Goal: Task Accomplishment & Management: Manage account settings

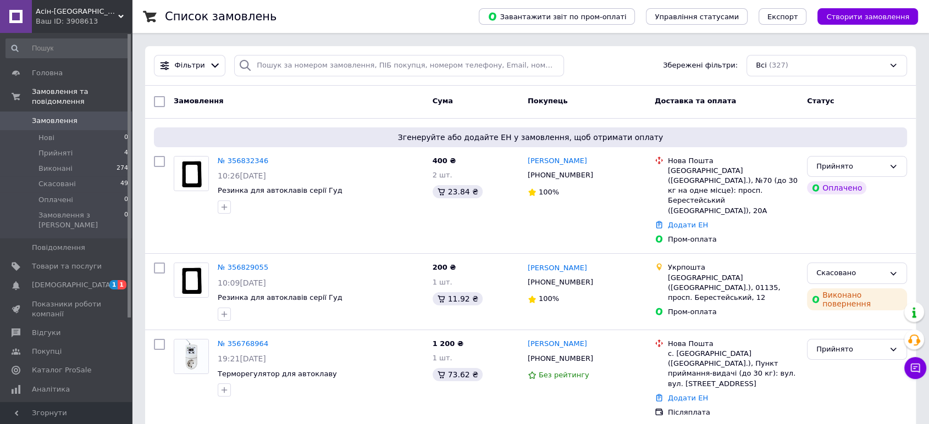
click at [54, 280] on span "[DEMOGRAPHIC_DATA]" at bounding box center [72, 285] width 81 height 10
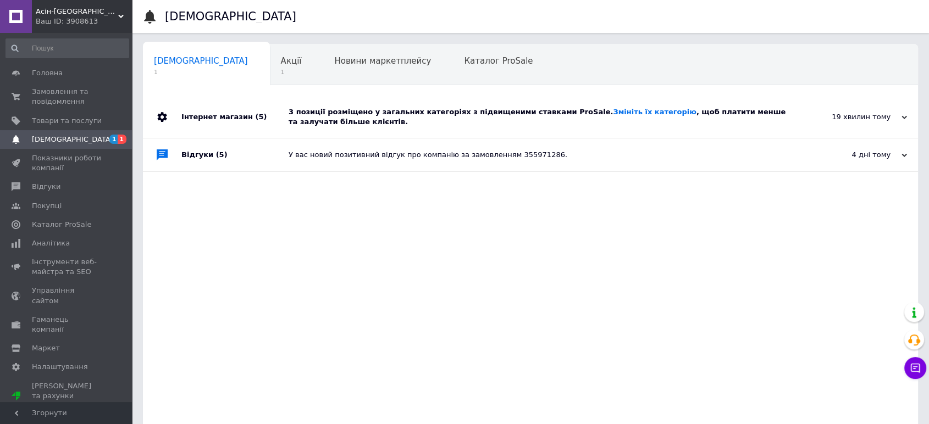
click at [438, 128] on div "3 позиції розміщено у загальних категоріях з підвищеними ставками ProSale. Змін…" at bounding box center [543, 117] width 508 height 42
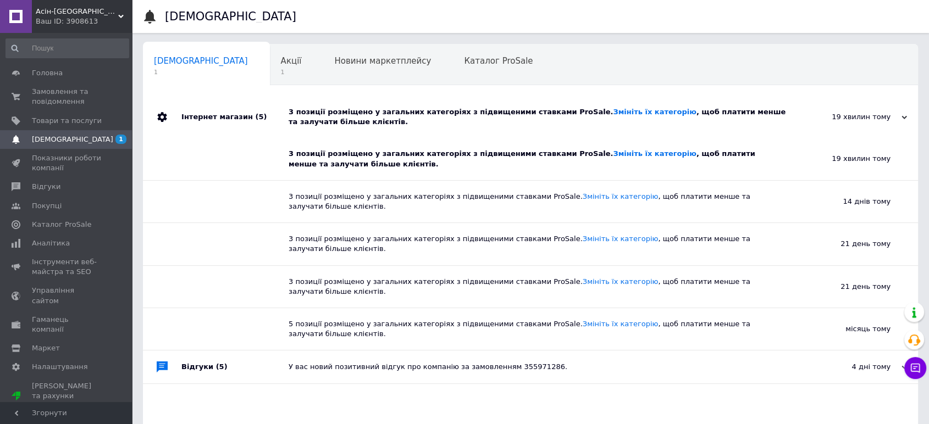
click at [438, 126] on div "3 позиції розміщено у загальних категоріях з підвищеними ставками ProSale. Змін…" at bounding box center [543, 117] width 508 height 20
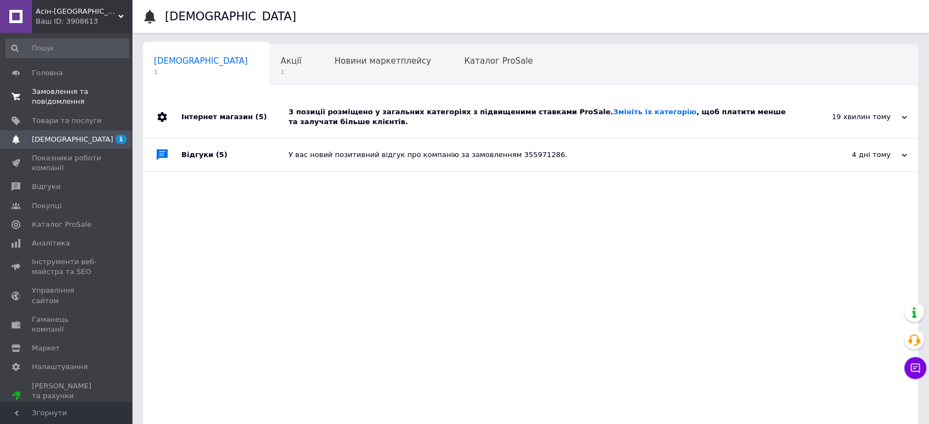
click at [63, 100] on span "Замовлення та повідомлення" at bounding box center [67, 97] width 70 height 20
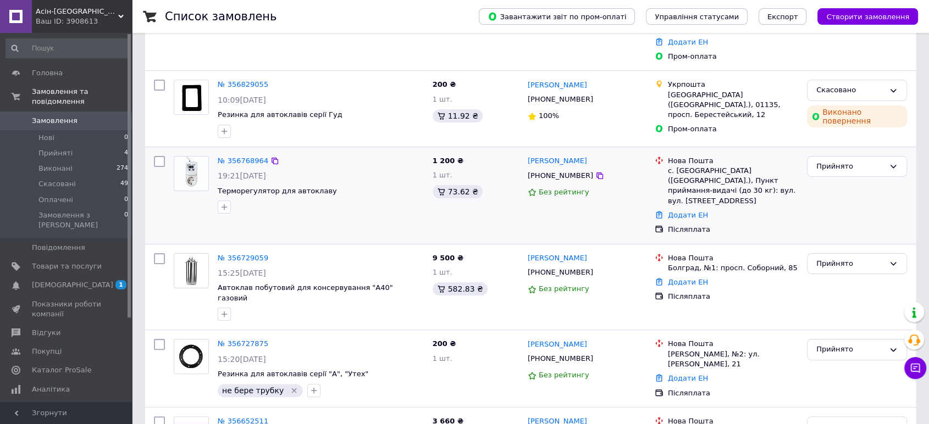
scroll to position [61, 0]
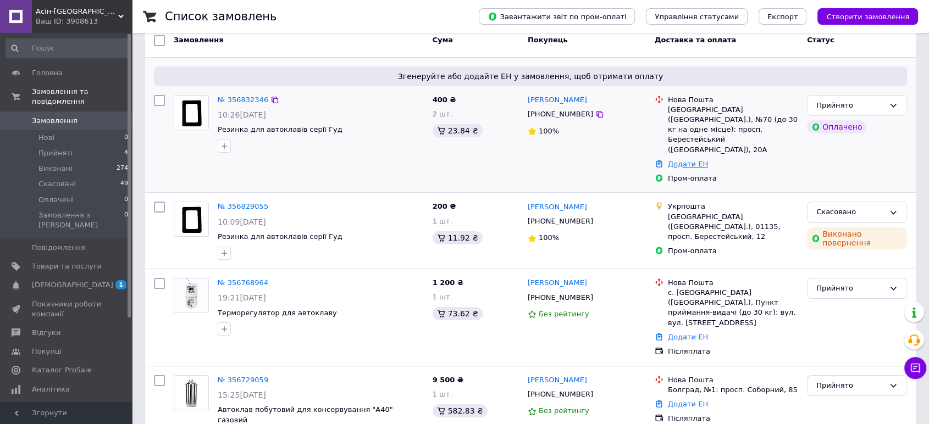
click at [676, 160] on link "Додати ЕН" at bounding box center [688, 164] width 40 height 8
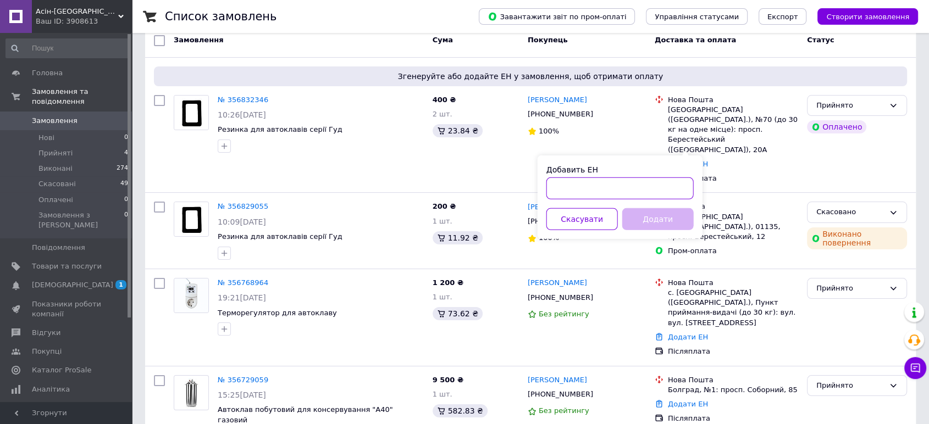
click at [651, 197] on input "Добавить ЕН" at bounding box center [619, 189] width 147 height 22
paste input "20451224834122"
type input "20451224834122"
click at [657, 220] on button "Додати" at bounding box center [657, 219] width 71 height 22
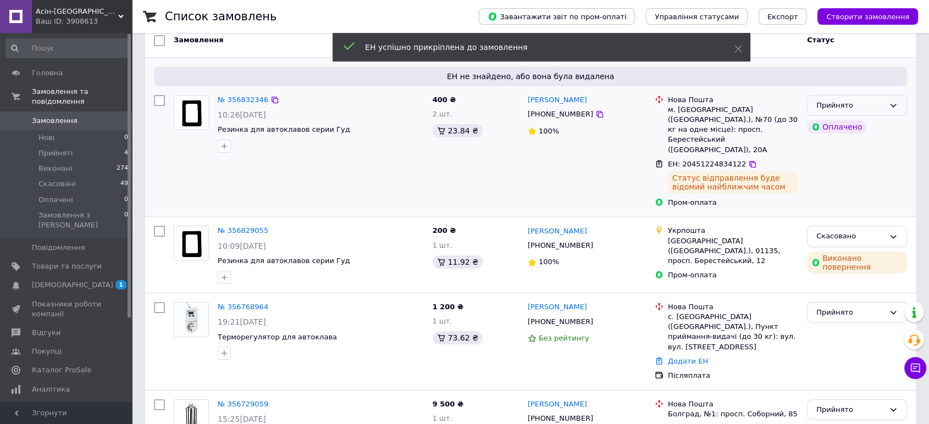
click at [876, 109] on div "Прийнято" at bounding box center [850, 106] width 68 height 12
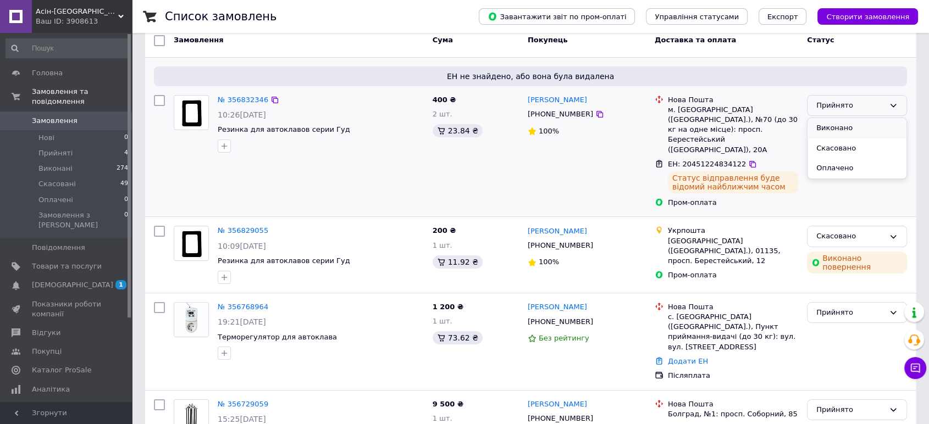
click at [860, 128] on li "Виконано" at bounding box center [856, 128] width 99 height 20
click at [680, 357] on link "Додати ЕН" at bounding box center [688, 361] width 40 height 8
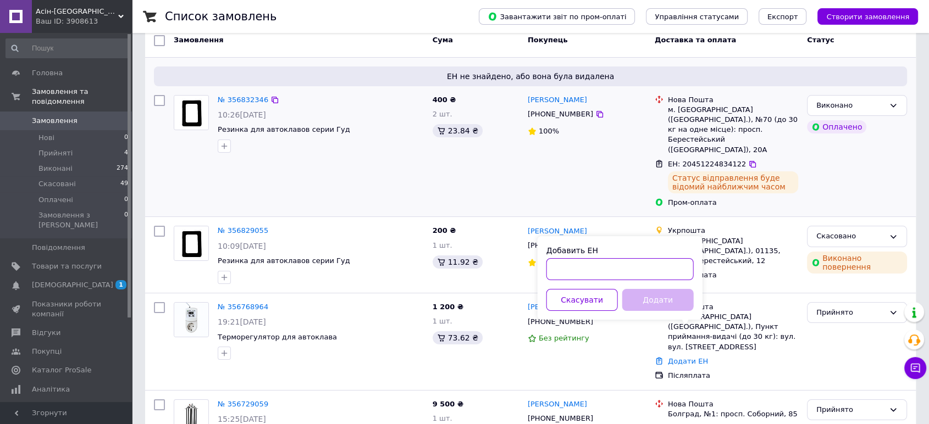
click at [630, 280] on input "Добавить ЕН" at bounding box center [619, 269] width 147 height 22
paste input "20451224720192"
type input "20451224720192"
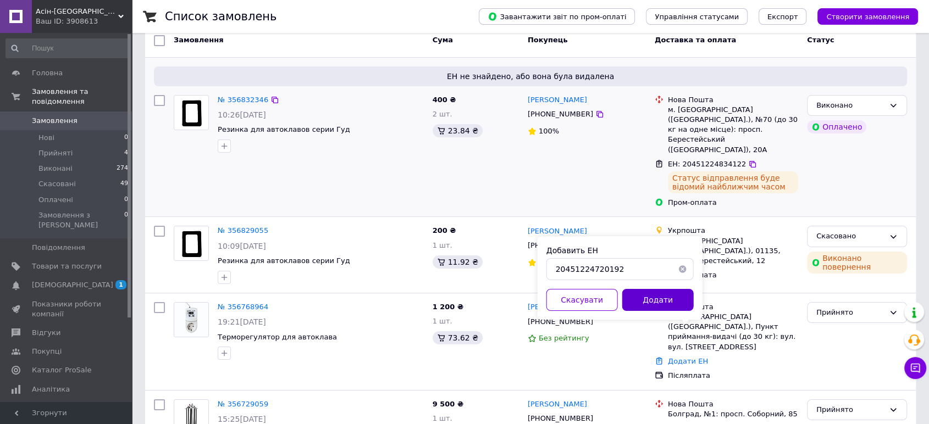
click at [645, 296] on button "Додати" at bounding box center [657, 300] width 71 height 22
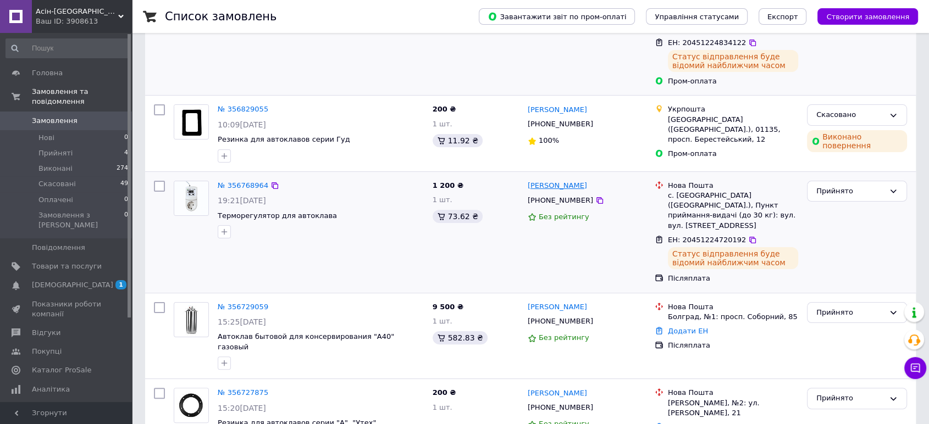
scroll to position [244, 0]
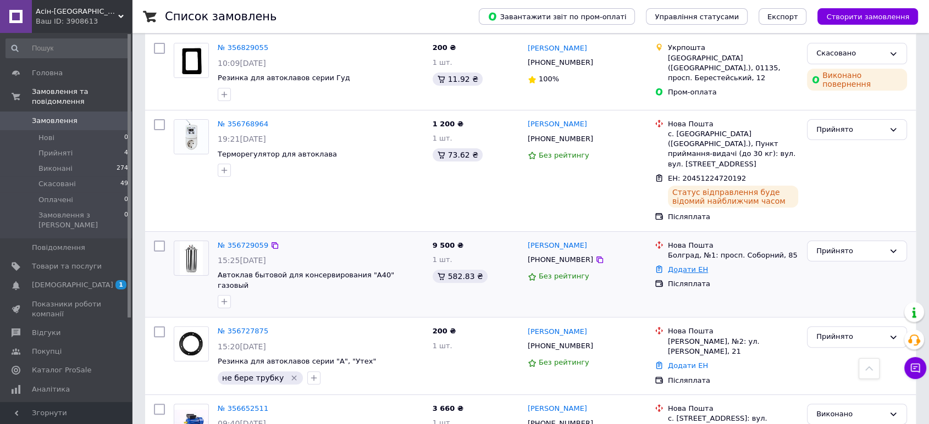
click at [687, 265] on link "Додати ЕН" at bounding box center [688, 269] width 40 height 8
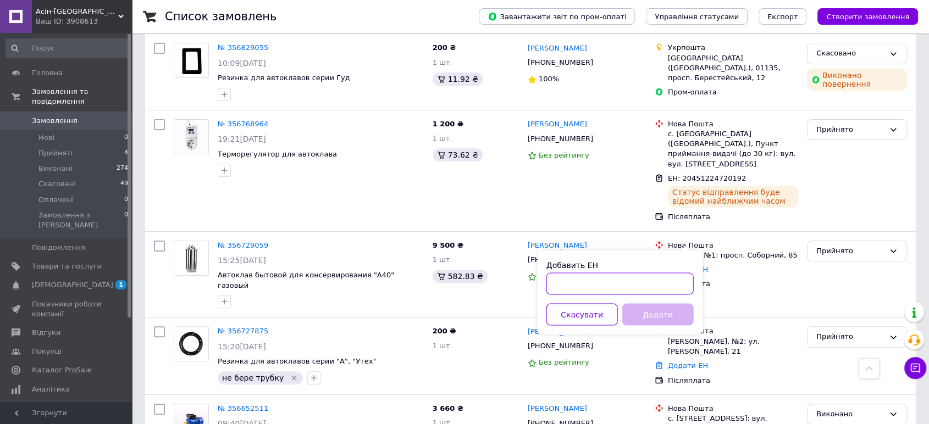
click at [640, 278] on input "Добавить ЕН" at bounding box center [619, 284] width 147 height 22
paste input "20451224784669"
type input "20451224784669"
click at [648, 313] on button "Додати" at bounding box center [657, 314] width 71 height 22
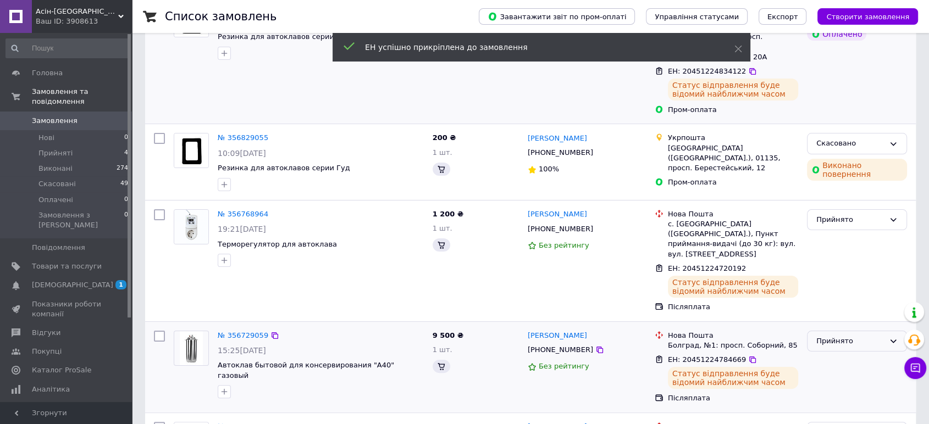
scroll to position [183, 0]
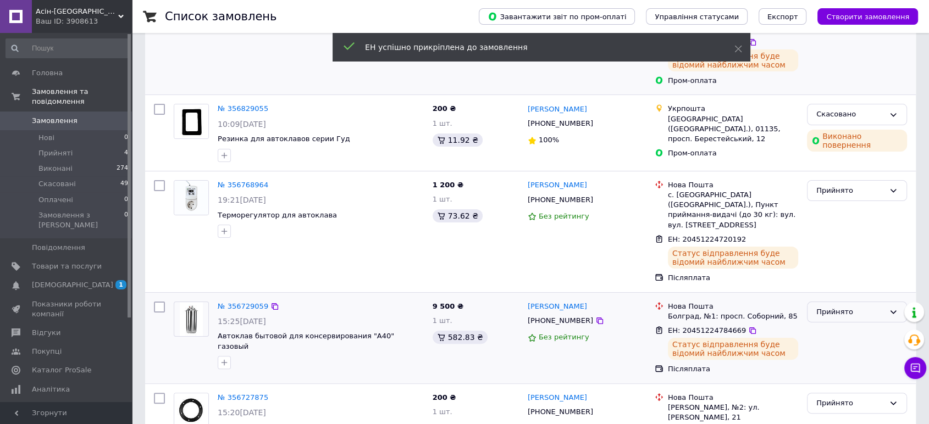
click at [833, 307] on div "Прийнято" at bounding box center [850, 313] width 68 height 12
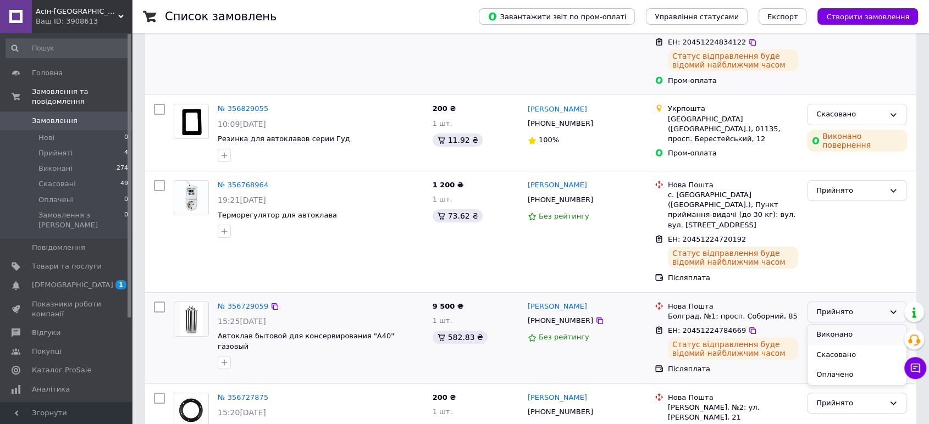
click at [833, 325] on li "Виконано" at bounding box center [856, 335] width 99 height 20
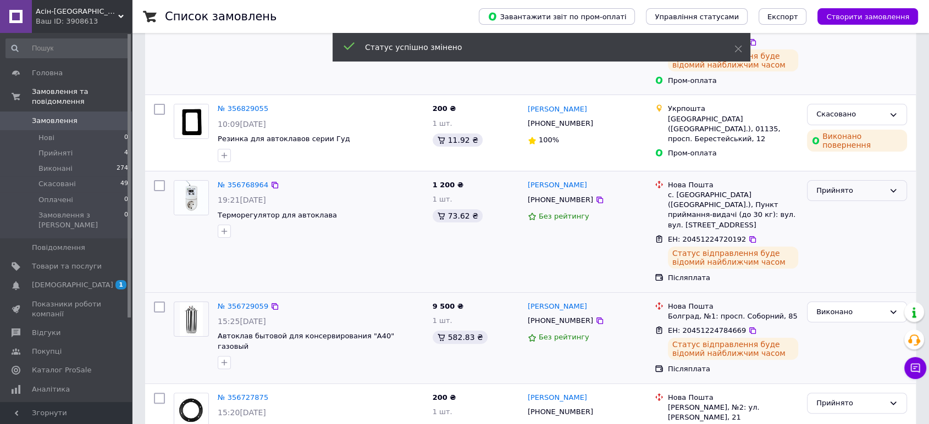
click at [846, 185] on div "Прийнято" at bounding box center [850, 191] width 68 height 12
click at [849, 203] on li "Виконано" at bounding box center [856, 213] width 99 height 20
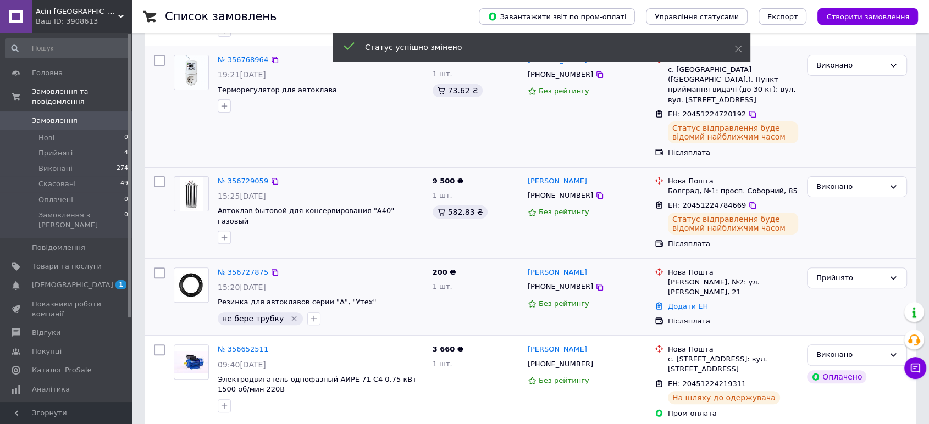
scroll to position [366, 0]
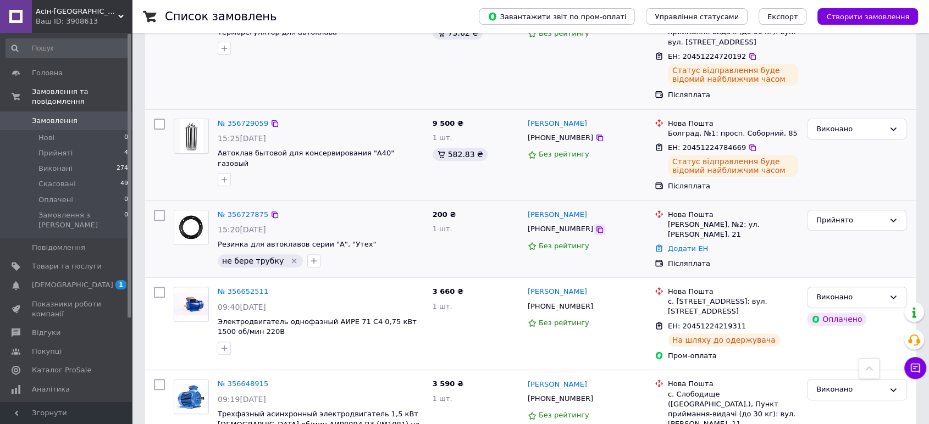
click at [595, 225] on icon at bounding box center [599, 229] width 9 height 9
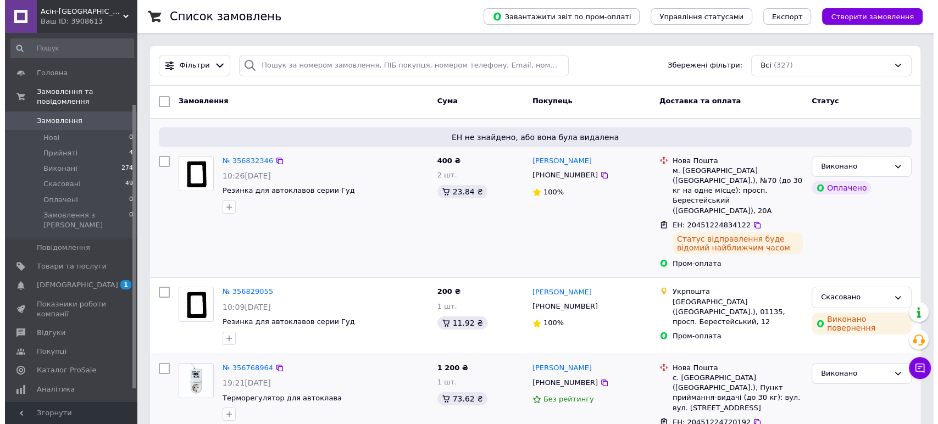
scroll to position [109, 0]
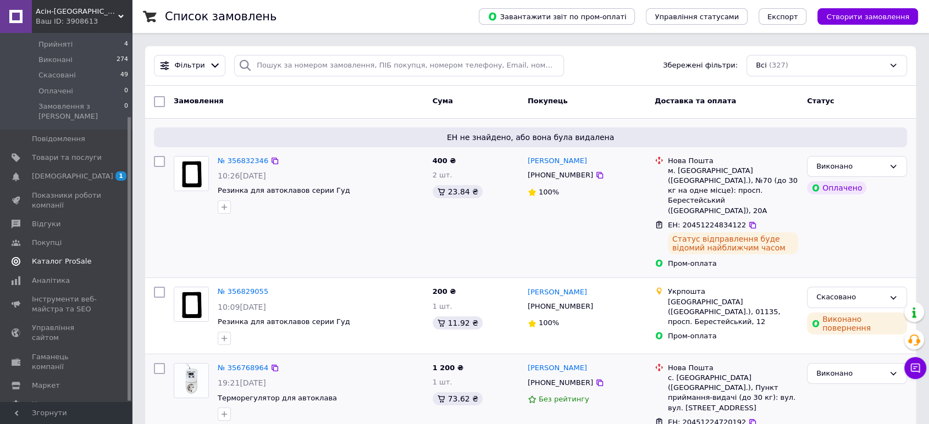
click at [73, 257] on span "Каталог ProSale" at bounding box center [61, 262] width 59 height 10
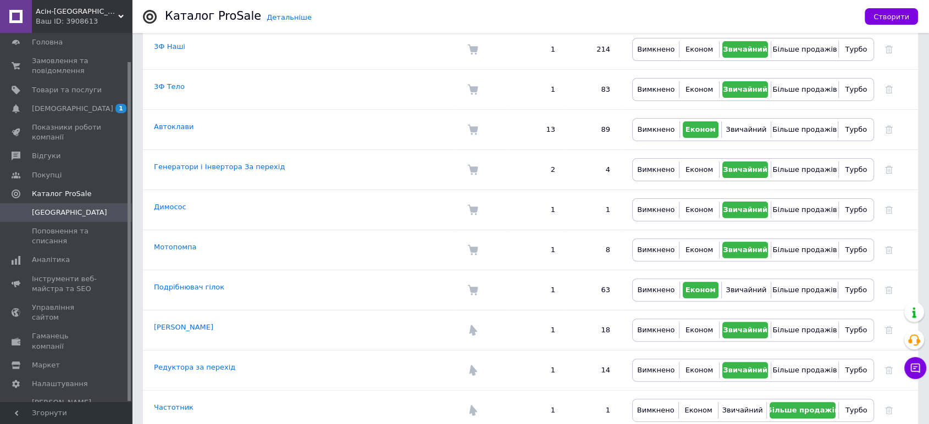
scroll to position [322, 0]
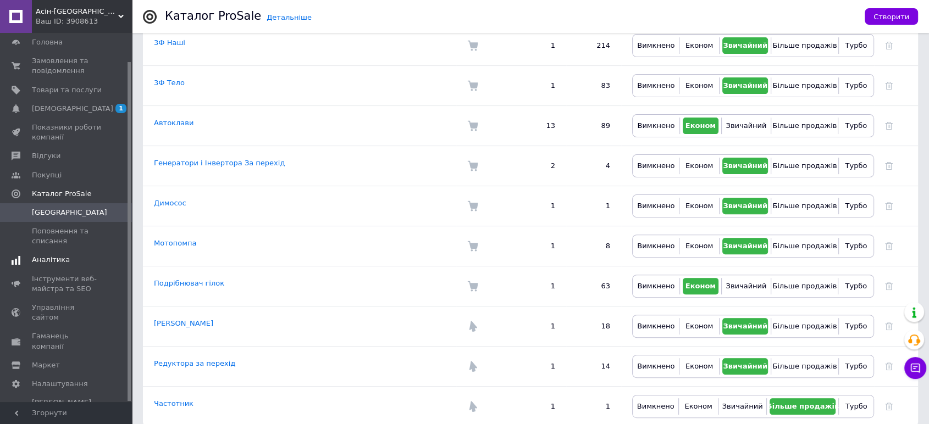
click at [61, 259] on span "Аналітика" at bounding box center [51, 260] width 38 height 10
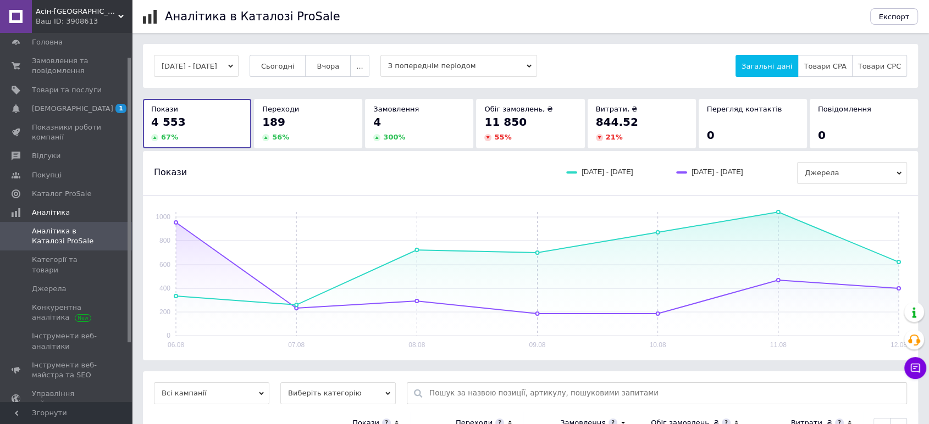
click at [616, 124] on span "844.52" at bounding box center [617, 121] width 42 height 13
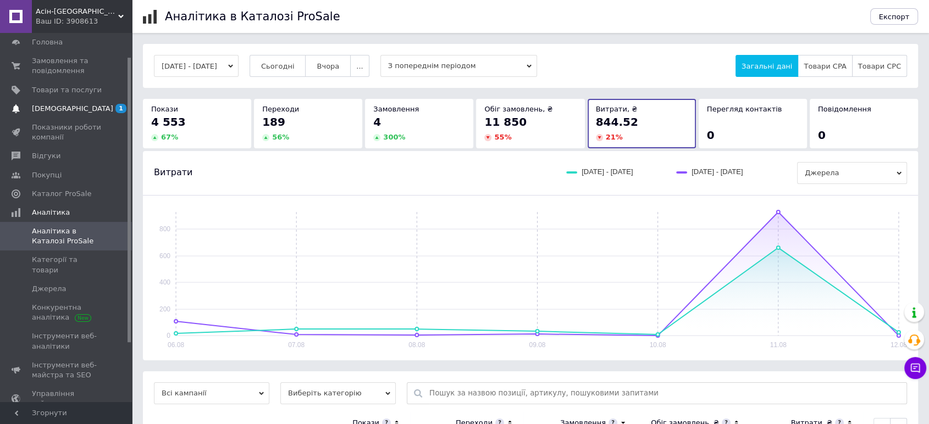
click at [61, 111] on span "[DEMOGRAPHIC_DATA]" at bounding box center [72, 109] width 81 height 10
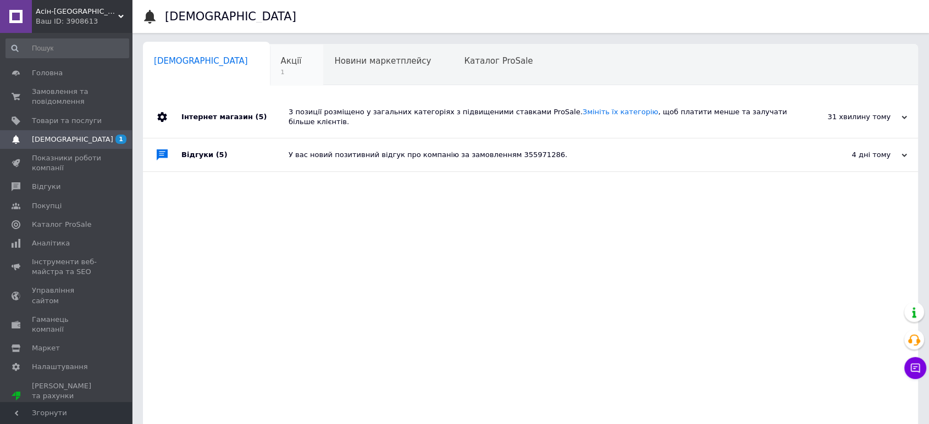
click at [281, 66] on span "Акції" at bounding box center [291, 61] width 21 height 10
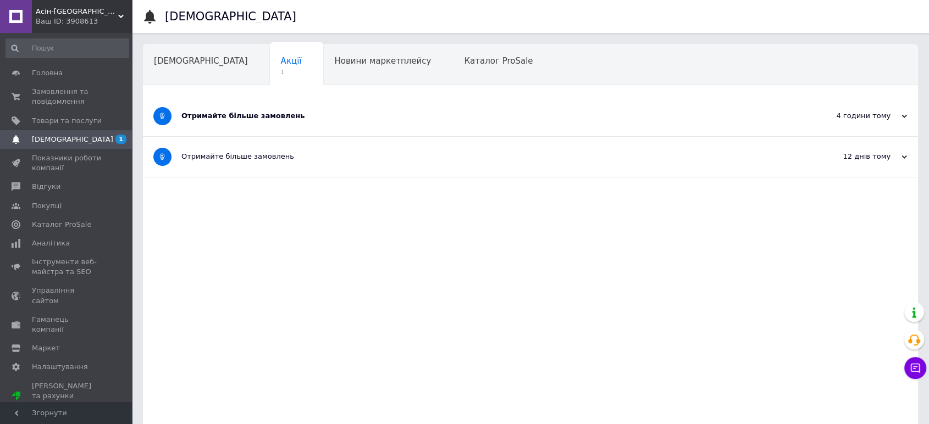
click at [336, 109] on div "Отримайте більше замовлень" at bounding box center [489, 116] width 616 height 40
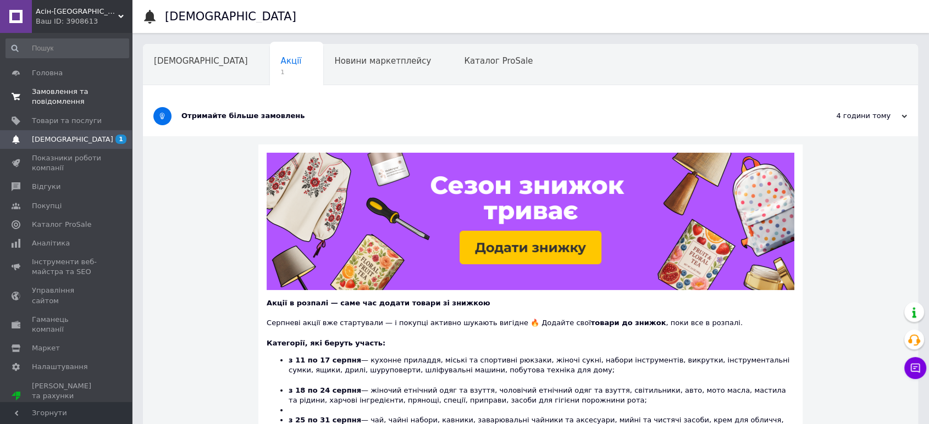
click at [76, 99] on span "Замовлення та повідомлення" at bounding box center [67, 97] width 70 height 20
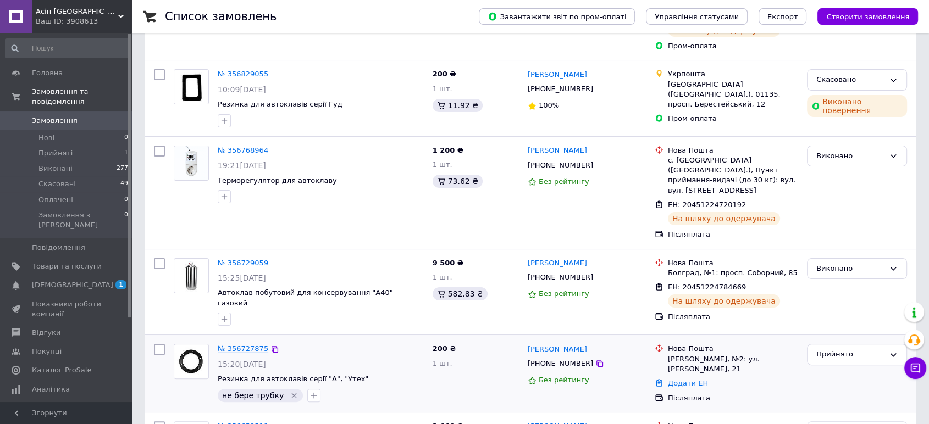
scroll to position [183, 0]
